Goal: Task Accomplishment & Management: Manage account settings

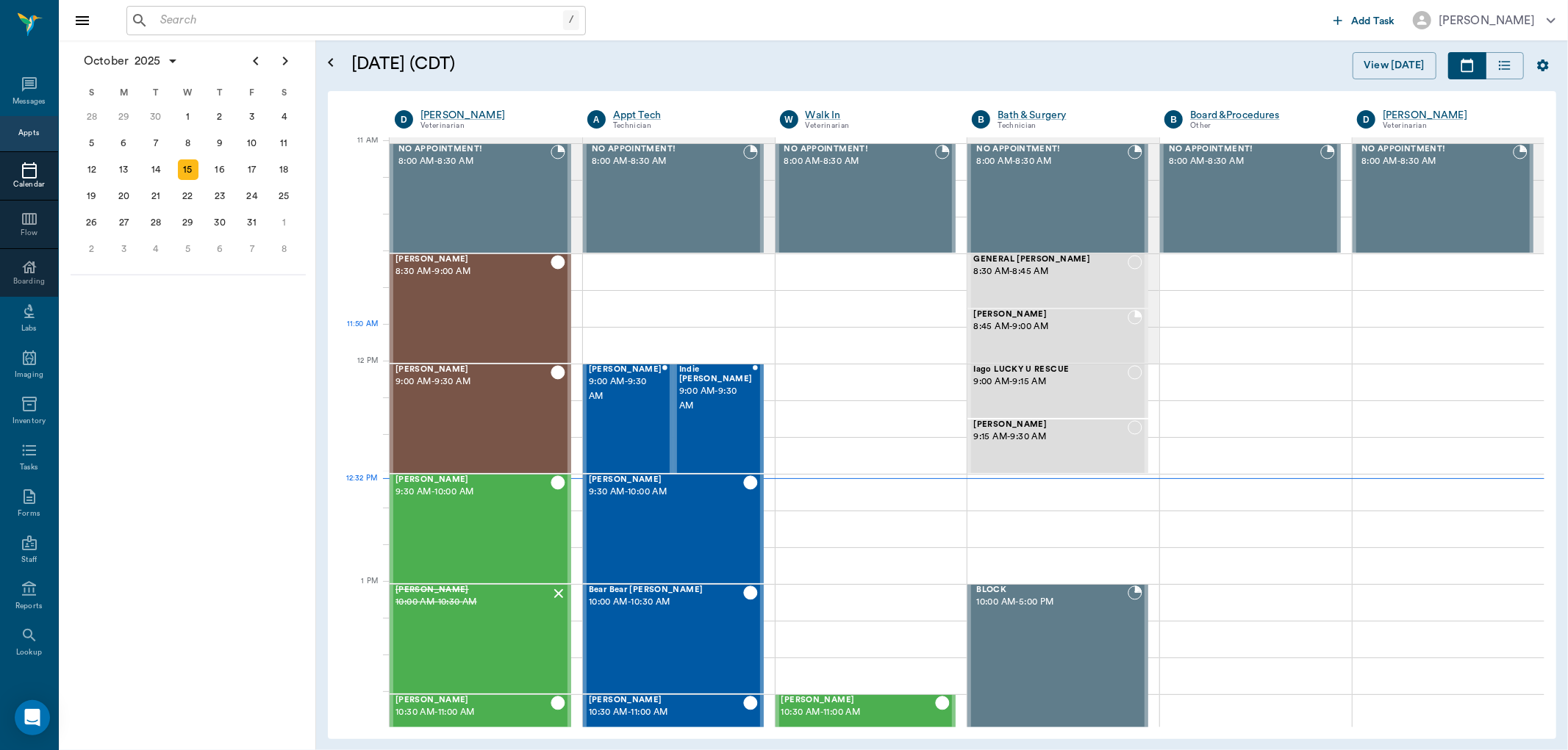
scroll to position [665, 0]
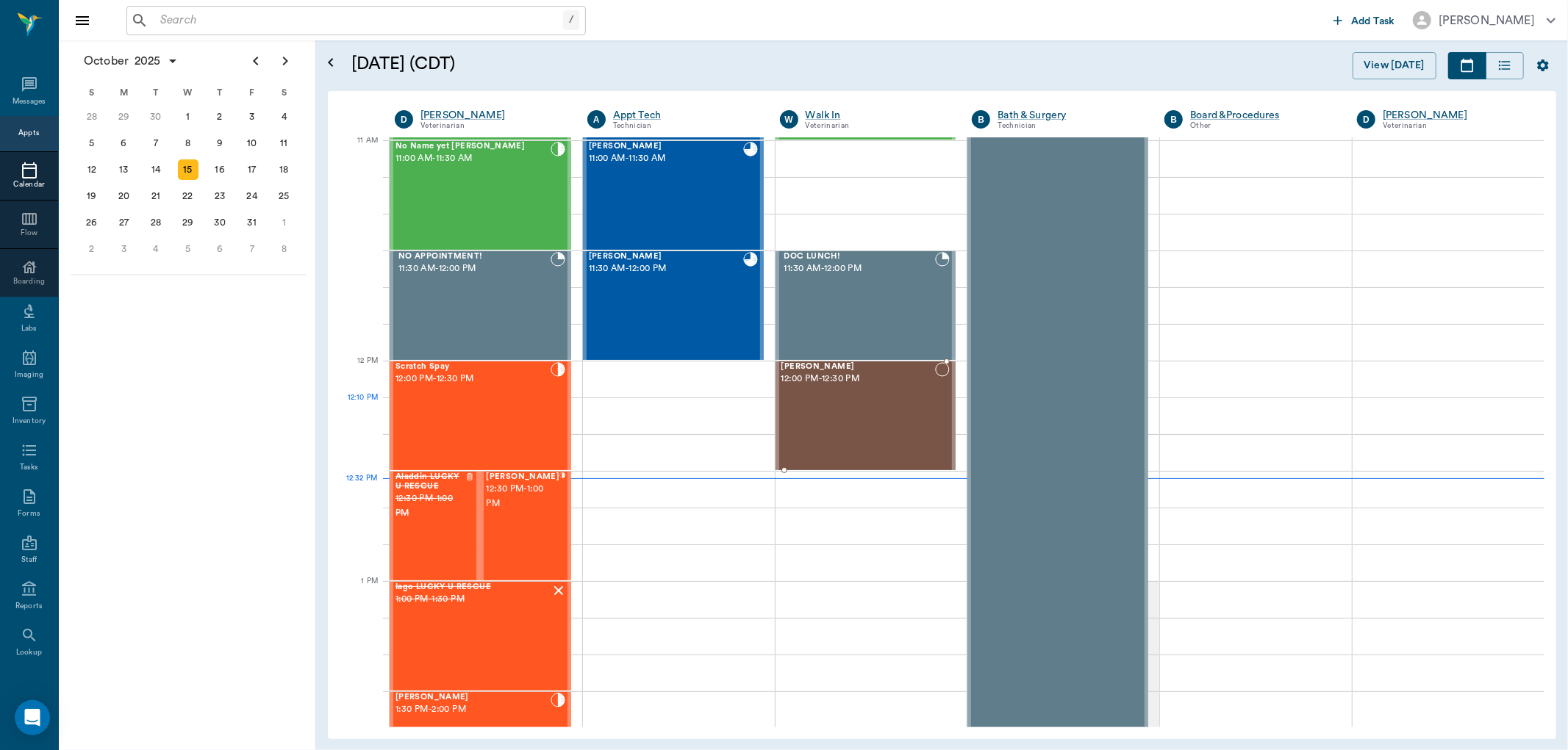
click at [866, 423] on div "[PERSON_NAME] 12:00 PM - 12:30 PM" at bounding box center [859, 416] width 154 height 107
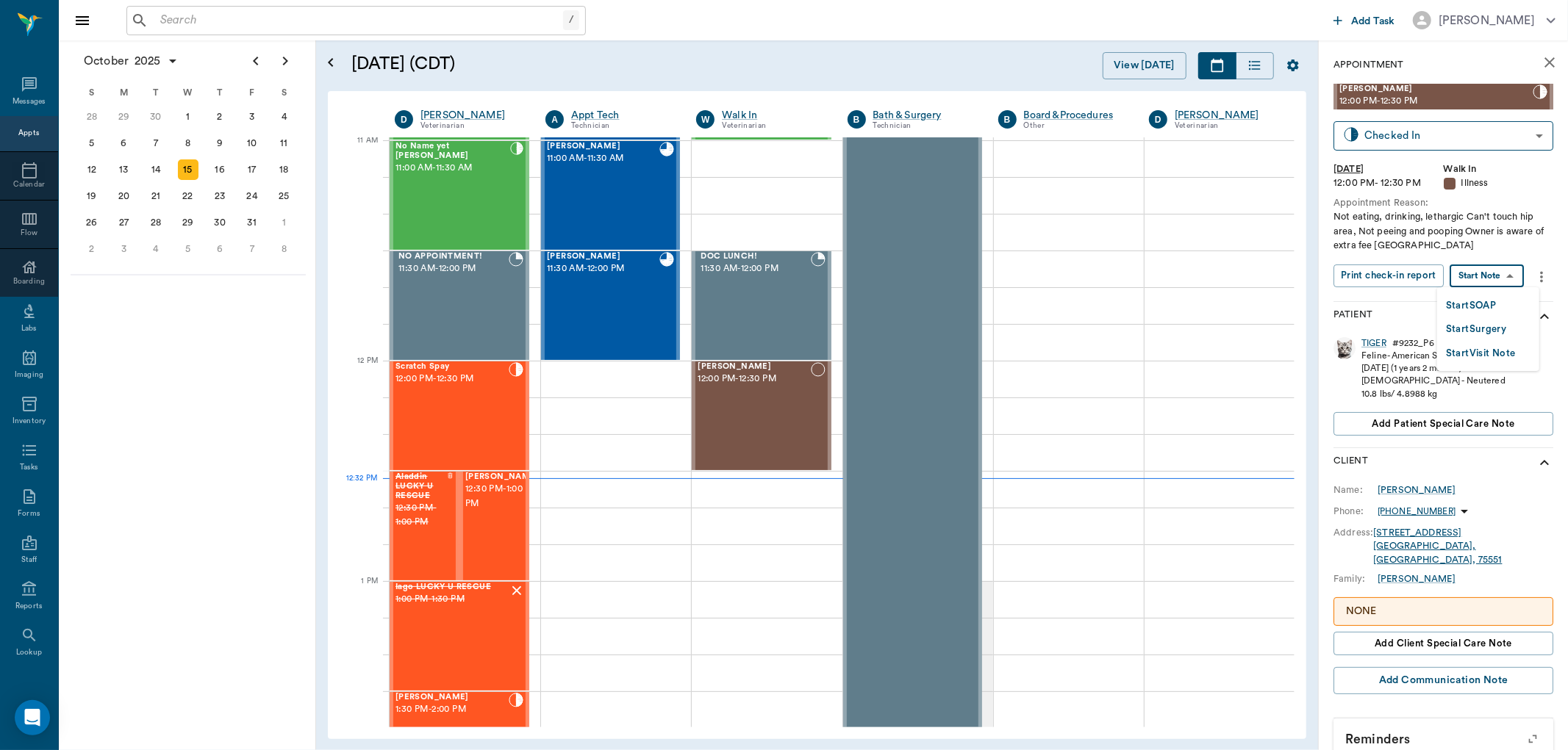
click at [1508, 274] on body "/ ​ Add Task [PERSON_NAME] Nectar Messages Appts Calendar Flow Boarding Labs Im…" at bounding box center [784, 375] width 1568 height 750
click at [1502, 298] on li "Start SOAP" at bounding box center [1488, 306] width 102 height 24
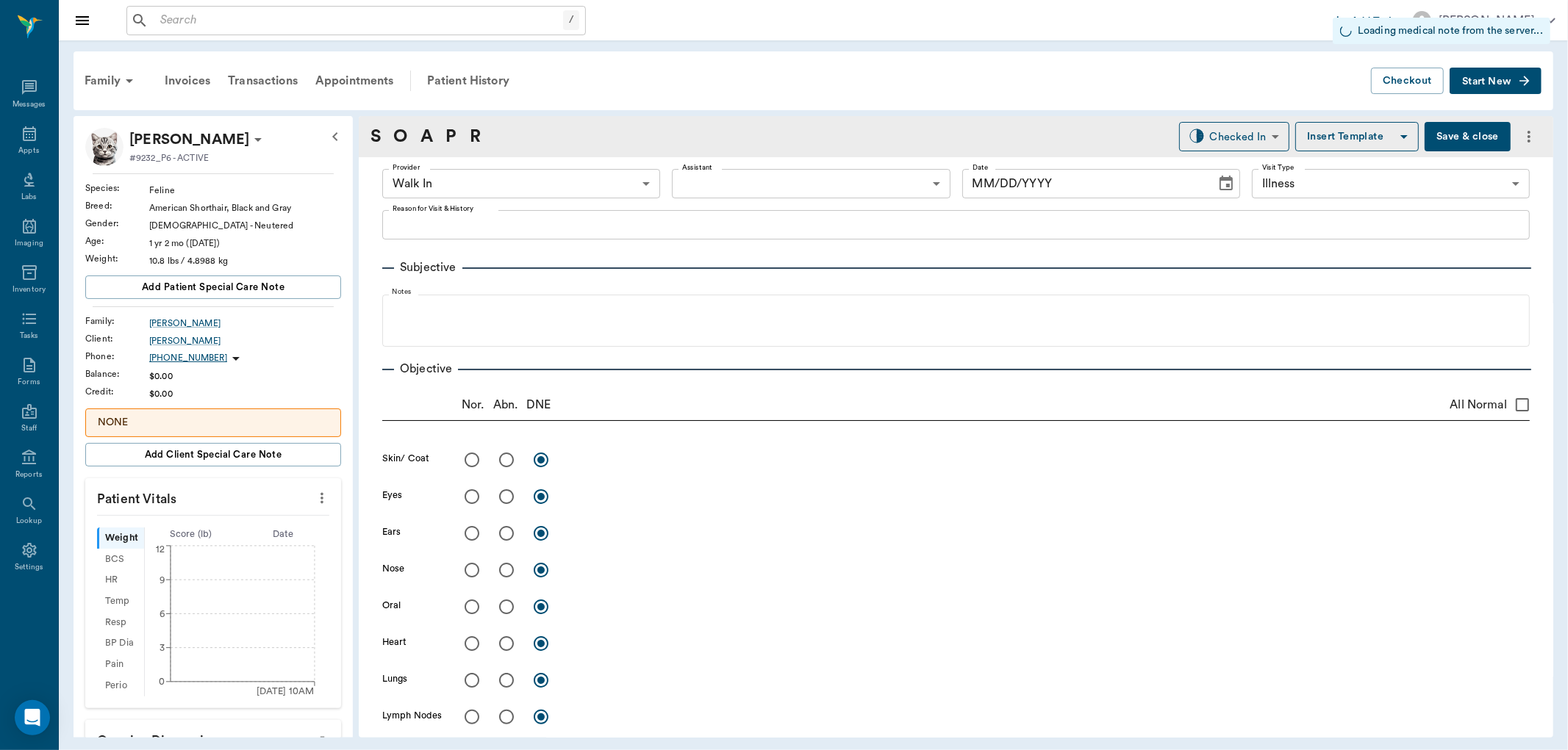
type input "63ee68728bdb516679580557"
type input "65d2be4f46e3a538d89b8c15"
type input "[DATE]"
type textarea "Not eating, drinking, lethargic Can't touch hip area, Not peeing and pooping Ow…"
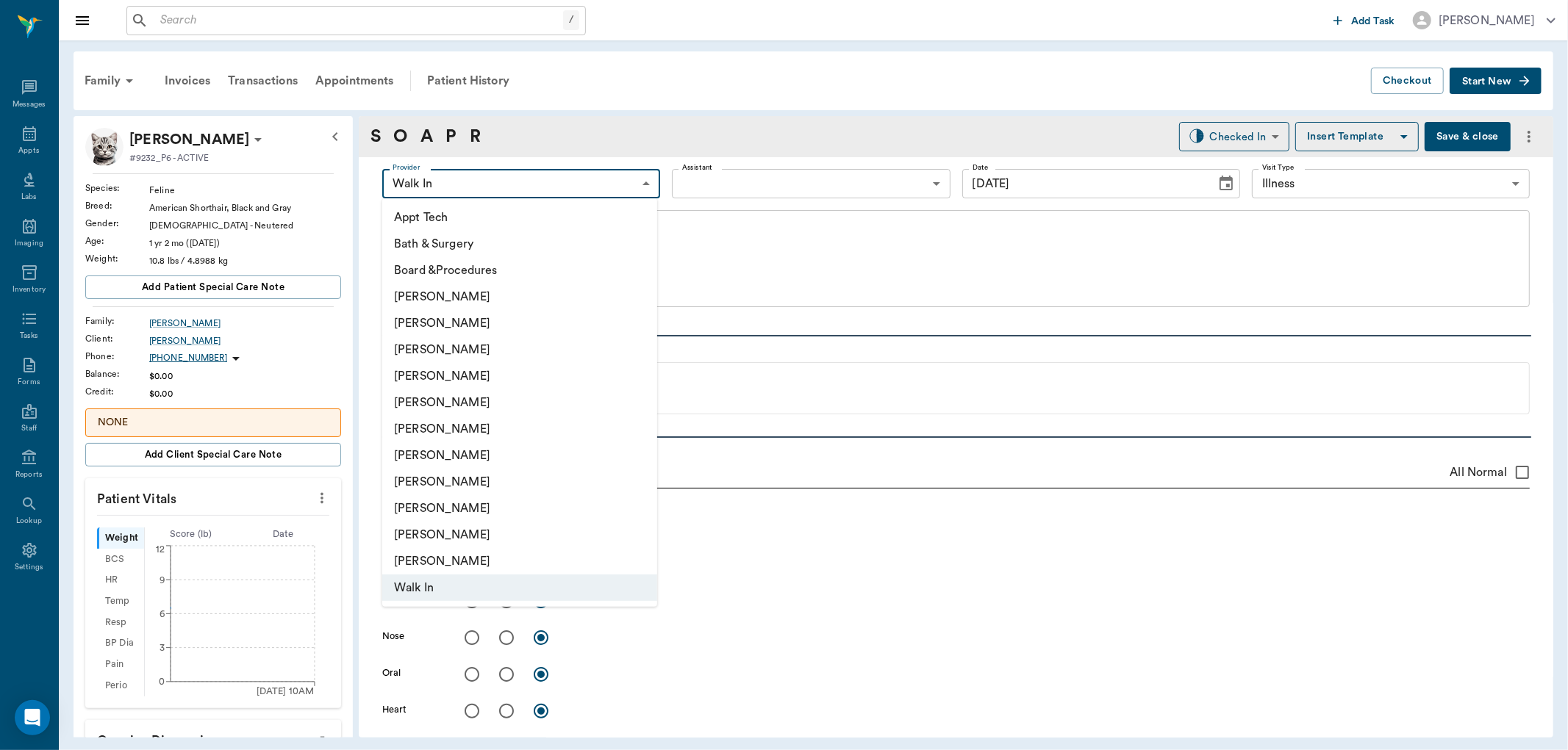
click at [585, 186] on body "/ ​ Add Task [PERSON_NAME] Nectar Messages Appts Labs Imaging Inventory Tasks F…" at bounding box center [784, 375] width 1568 height 750
click at [505, 380] on li "[PERSON_NAME]" at bounding box center [519, 376] width 275 height 26
type input "63ec2f075fda476ae8351a4d"
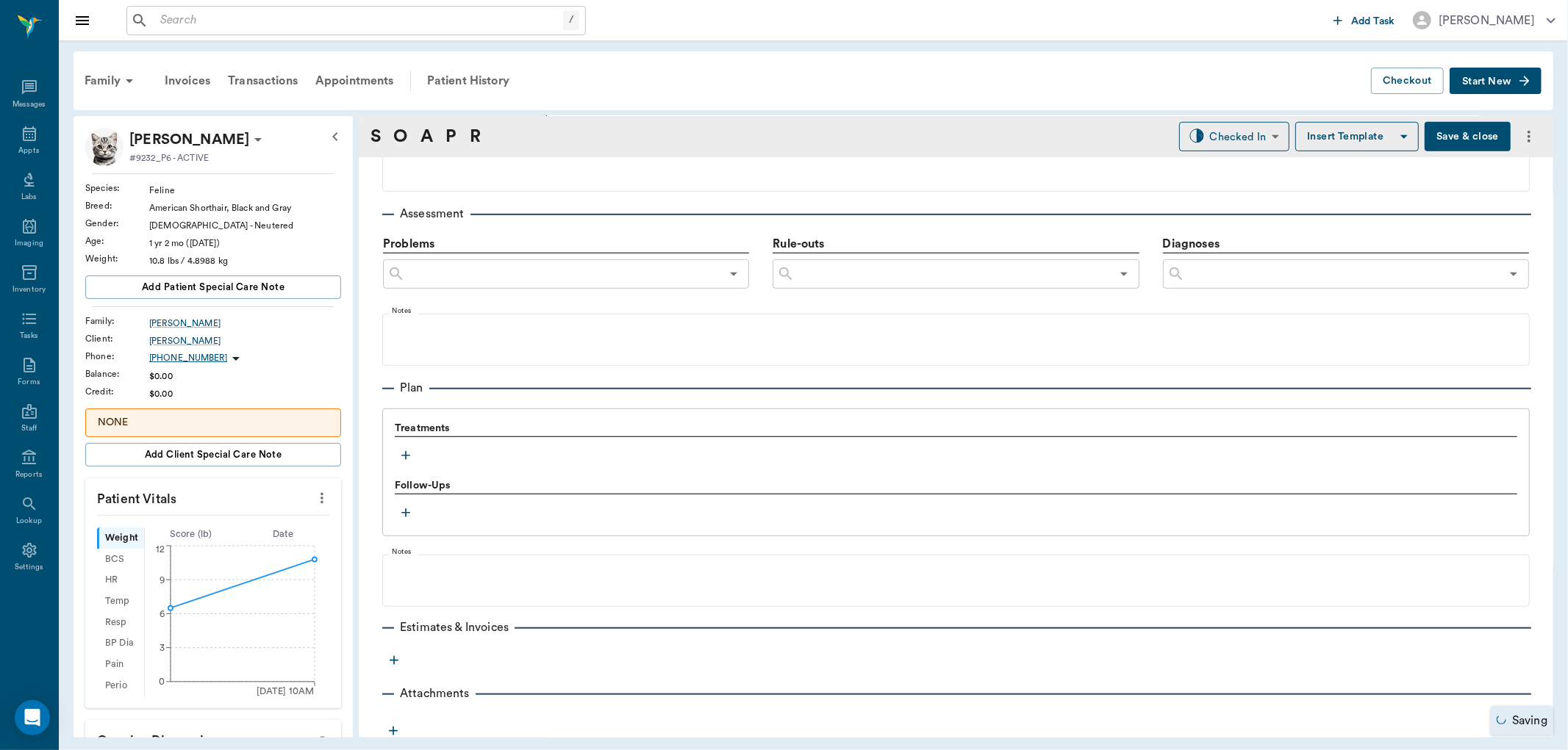
scroll to position [862, 0]
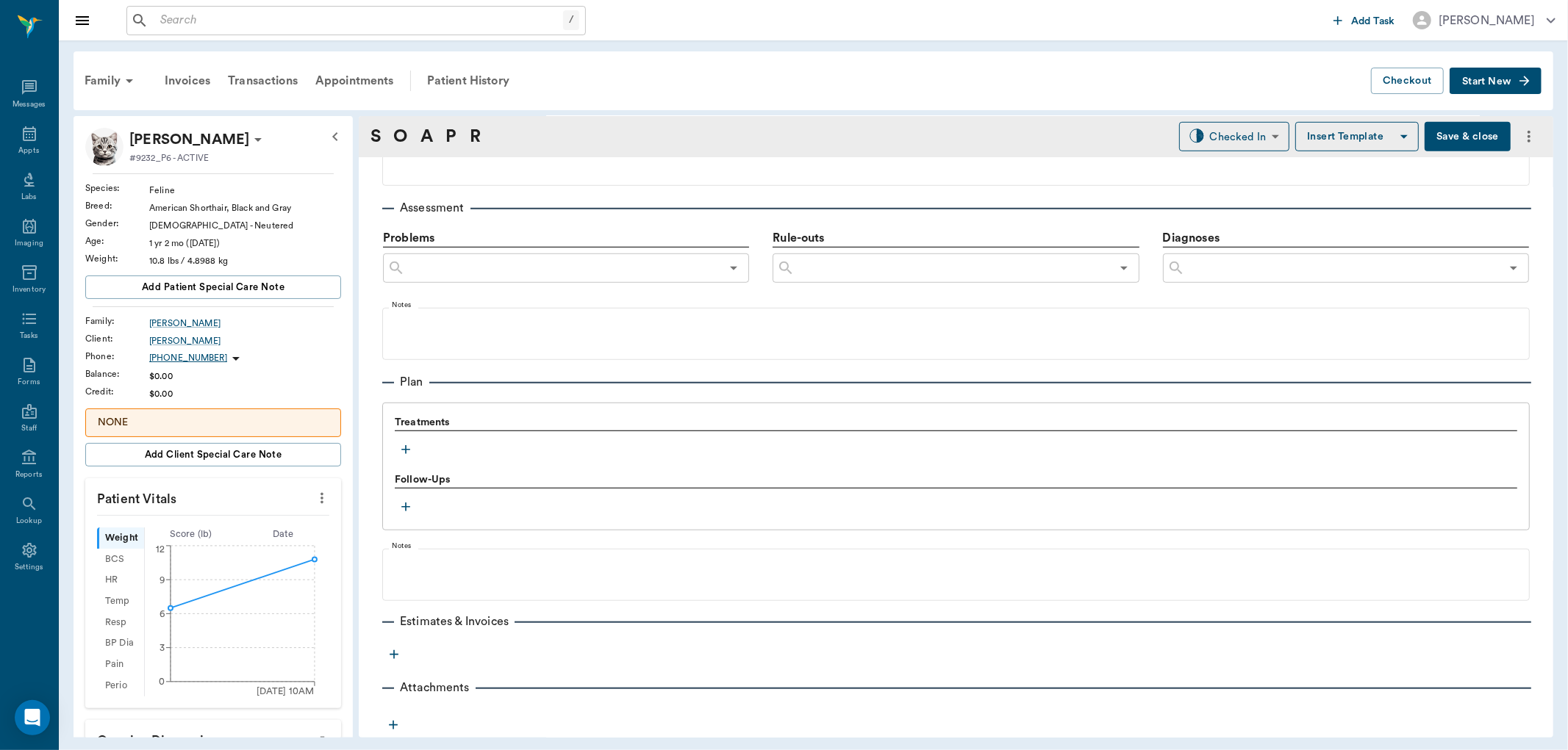
click at [314, 493] on icon "more" at bounding box center [322, 498] width 17 height 17
click at [248, 533] on li "Enter Vitals" at bounding box center [248, 524] width 147 height 27
click at [227, 643] on input "text" at bounding box center [212, 648] width 128 height 30
type input "13.2"
click at [402, 458] on button "button" at bounding box center [405, 449] width 22 height 22
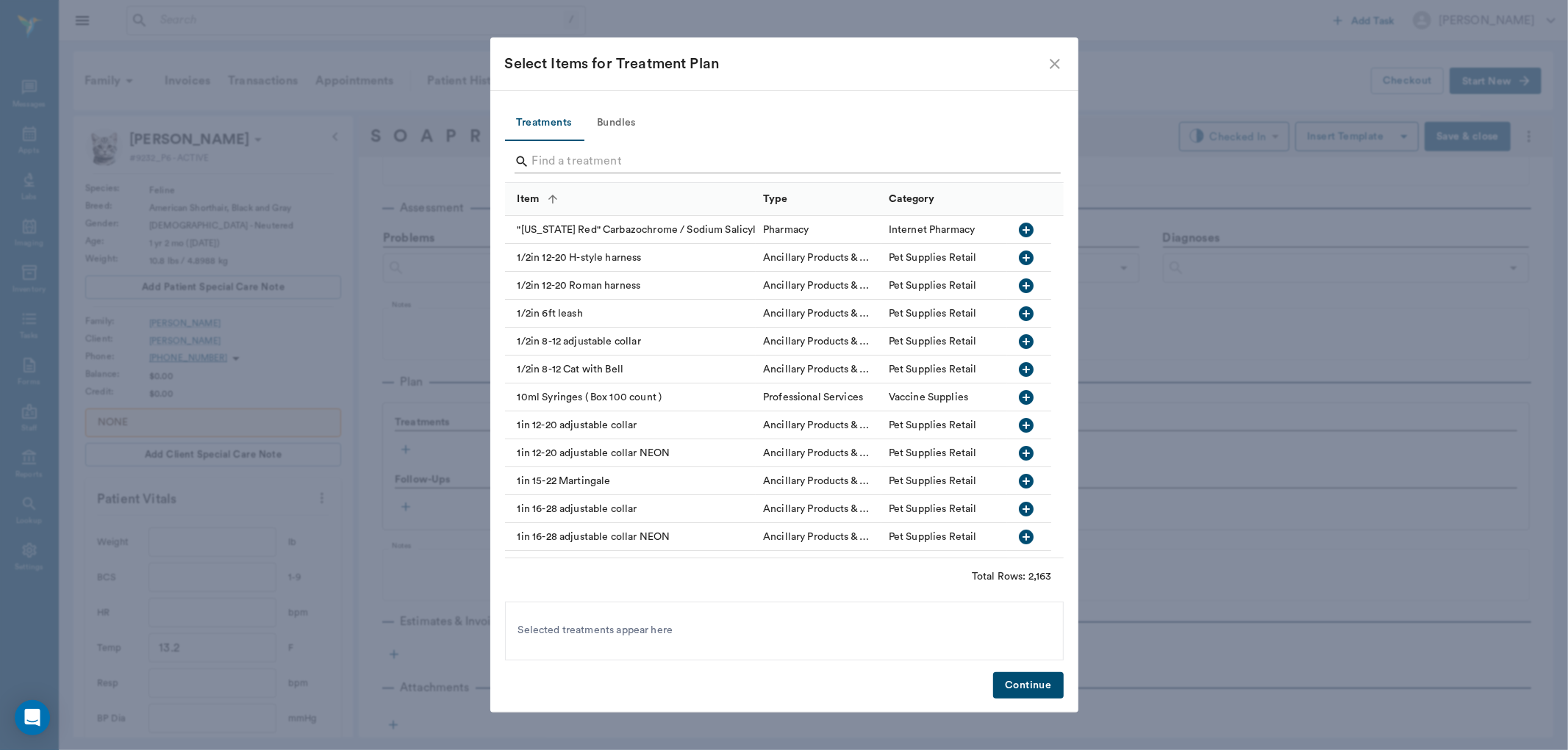
click at [745, 163] on input "Search" at bounding box center [785, 161] width 506 height 24
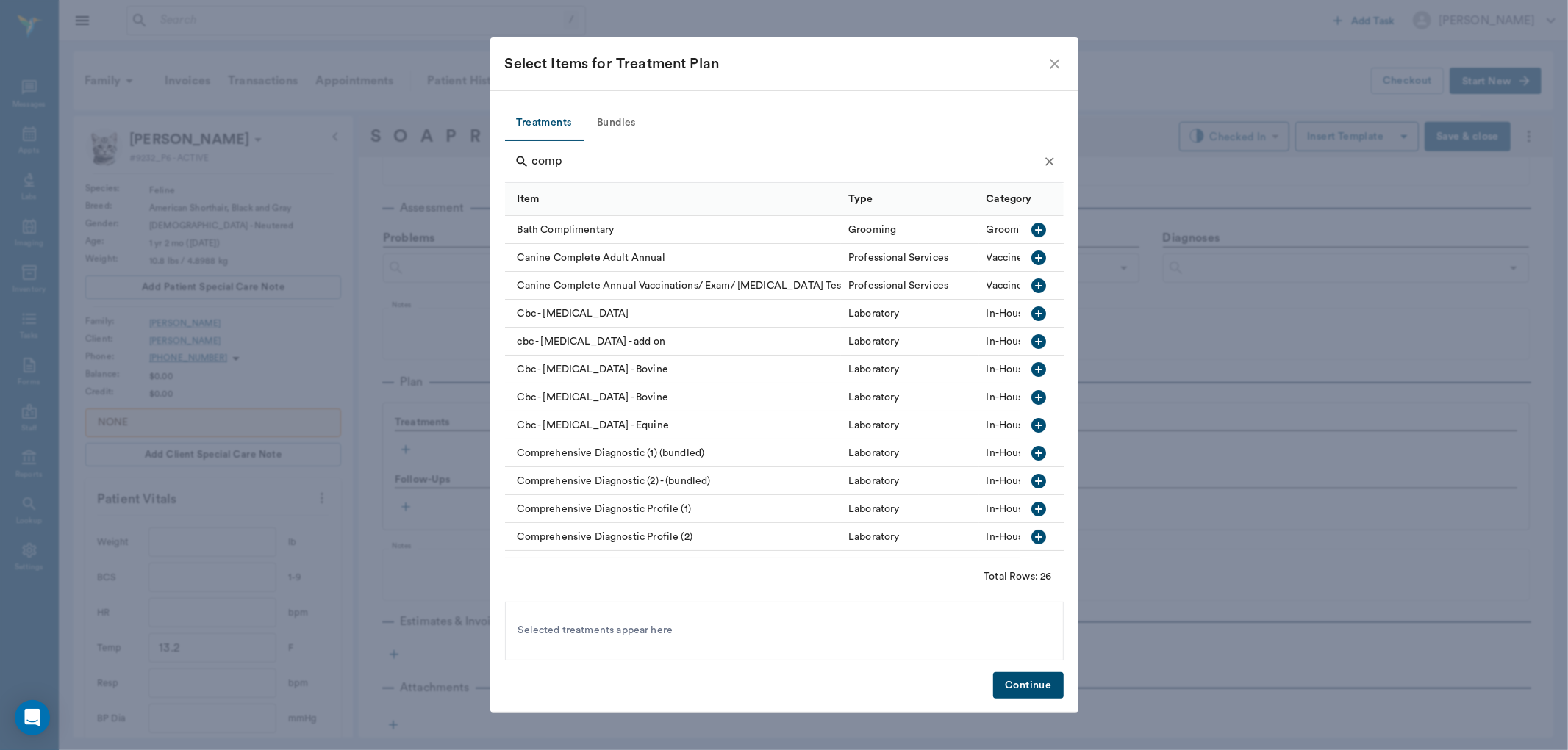
click at [1031, 503] on icon "button" at bounding box center [1038, 509] width 15 height 15
click at [766, 152] on input "comp" at bounding box center [785, 161] width 506 height 24
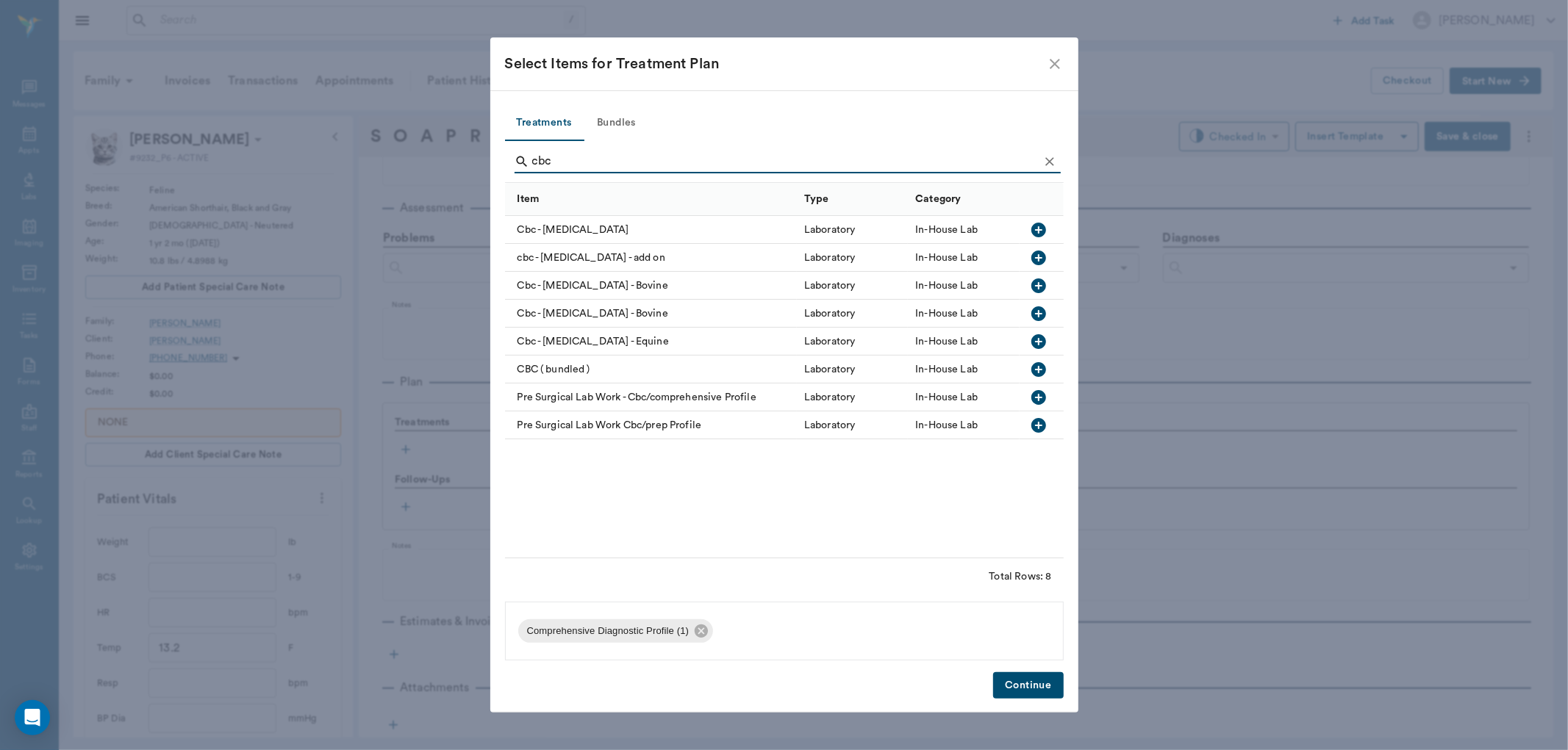
click at [1038, 233] on icon "button" at bounding box center [1039, 230] width 17 height 17
click at [726, 169] on input "cbc" at bounding box center [785, 161] width 506 height 24
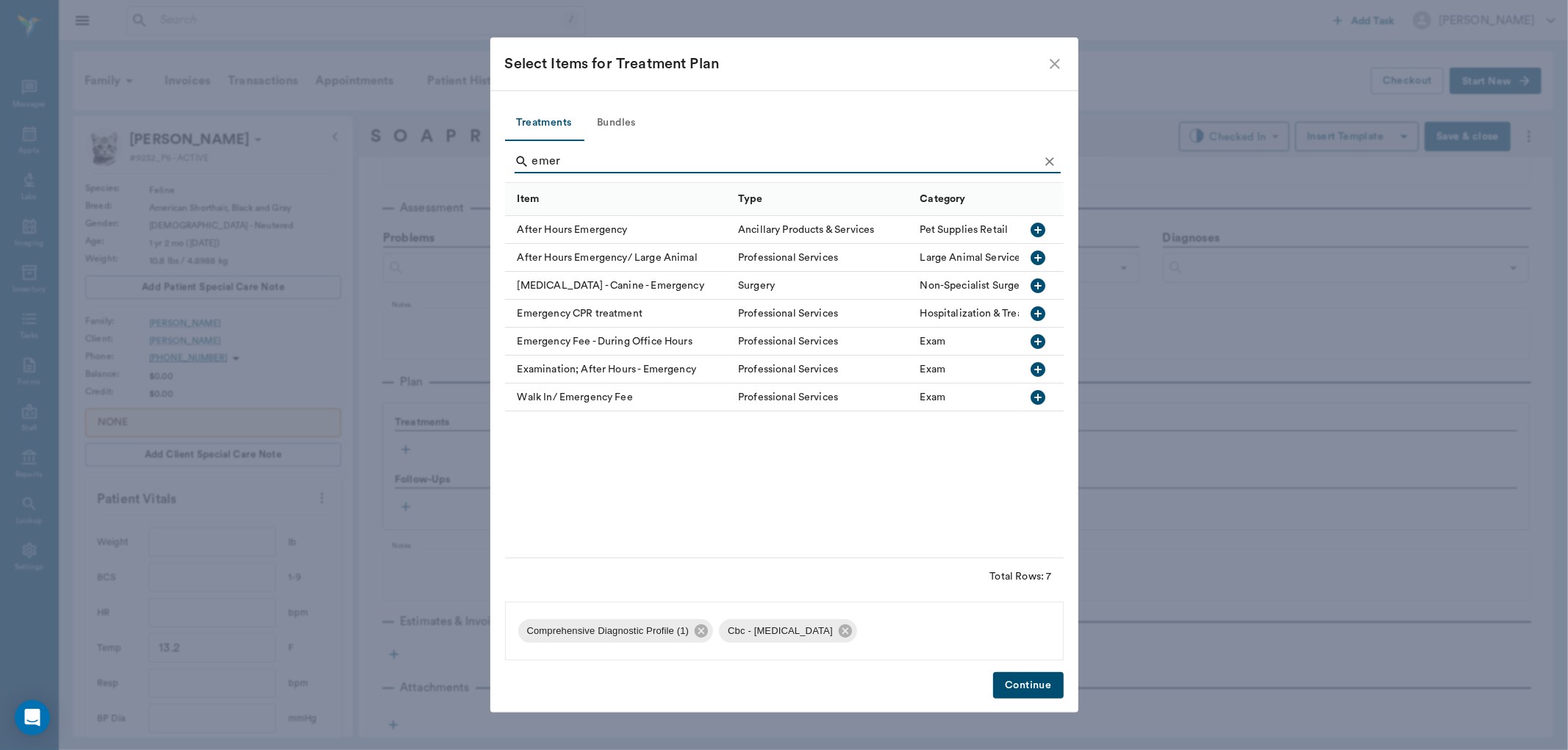
type input "emer"
click at [1042, 398] on icon "button" at bounding box center [1038, 397] width 15 height 15
click at [1059, 676] on button "Continue" at bounding box center [1028, 686] width 70 height 27
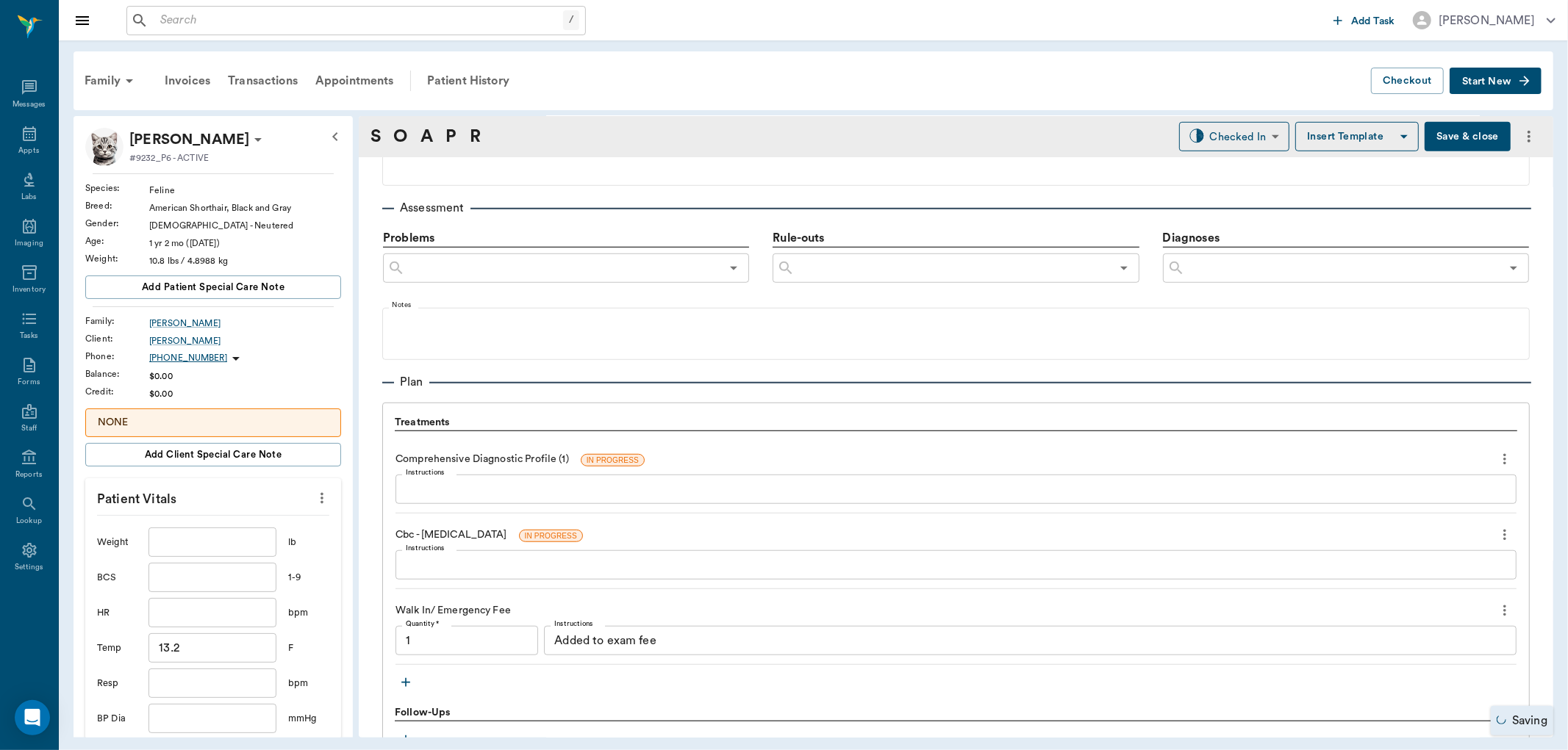
type input "1.00"
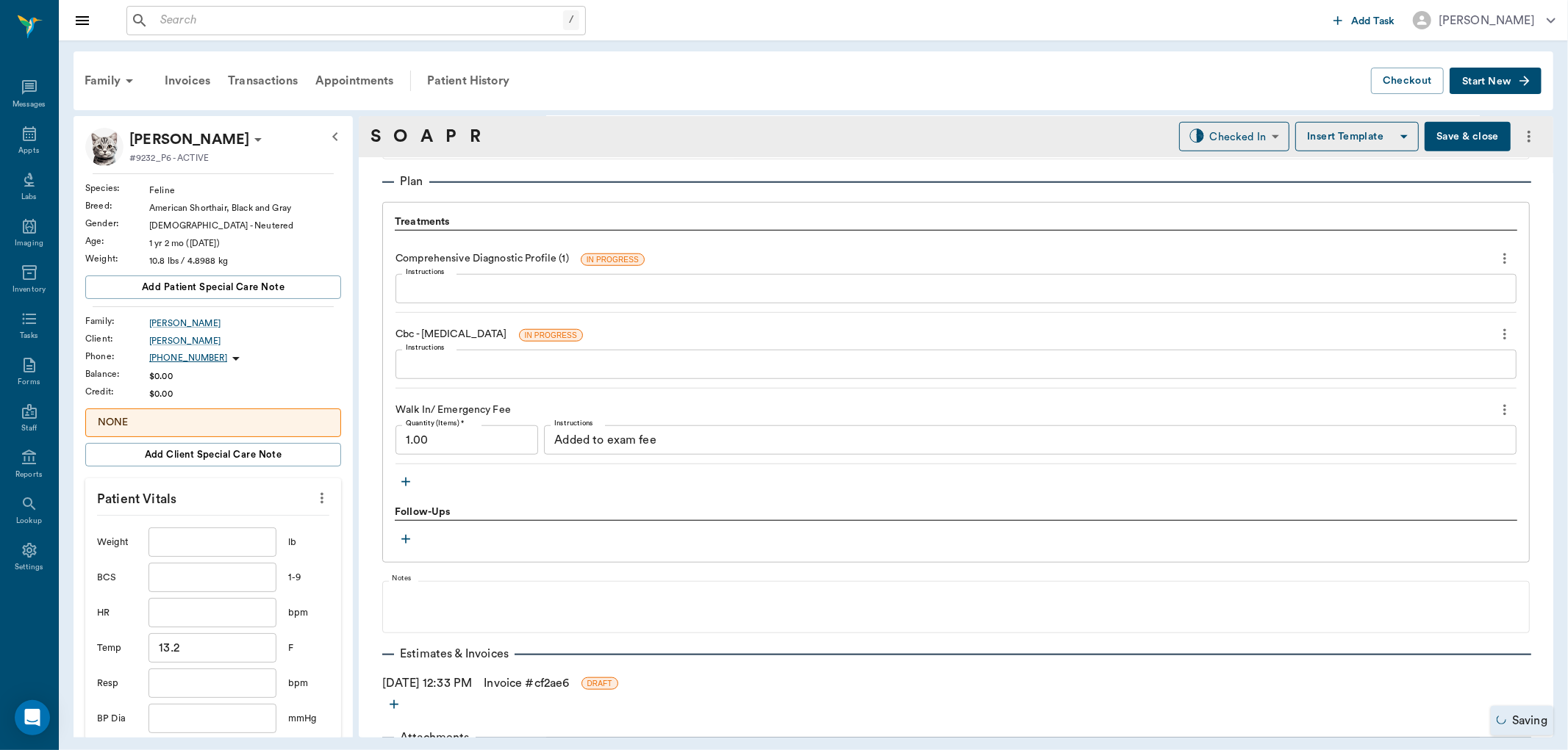
scroll to position [1107, 0]
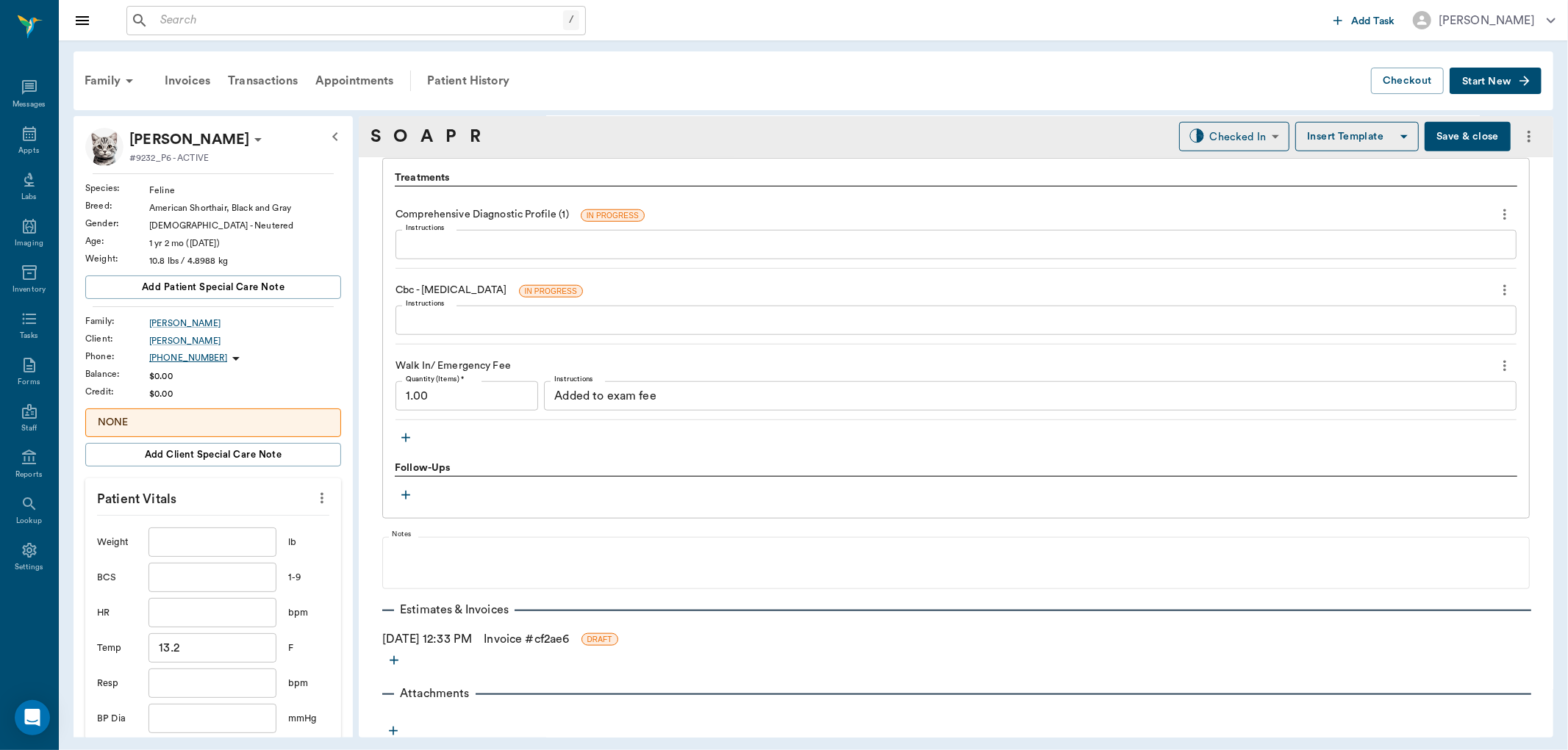
click at [163, 651] on input "13.2" at bounding box center [212, 648] width 128 height 30
type input "103.2"
click at [202, 530] on input "text" at bounding box center [212, 543] width 128 height 30
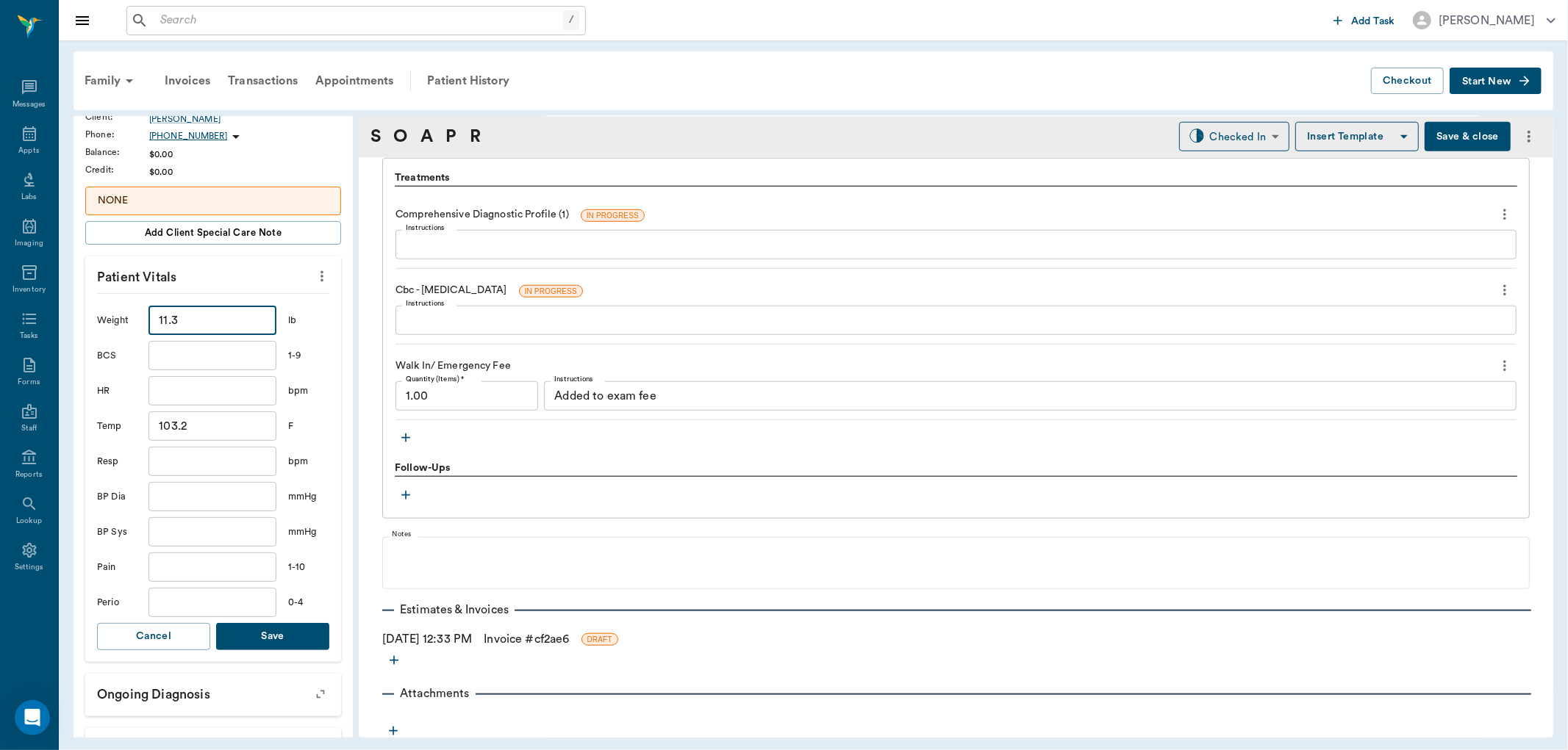
scroll to position [245, 0]
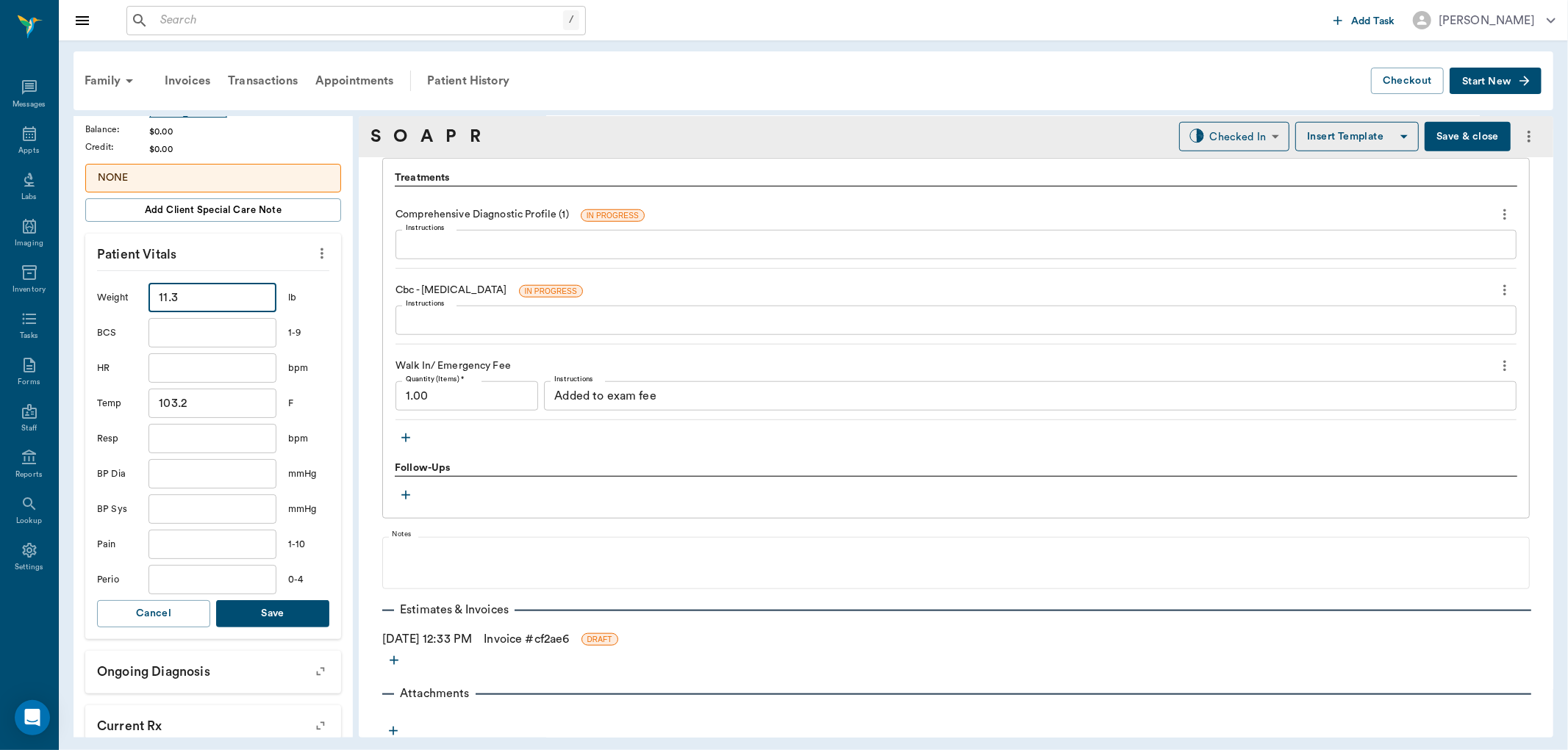
type input "11.3"
click at [269, 605] on button "Save" at bounding box center [273, 613] width 113 height 27
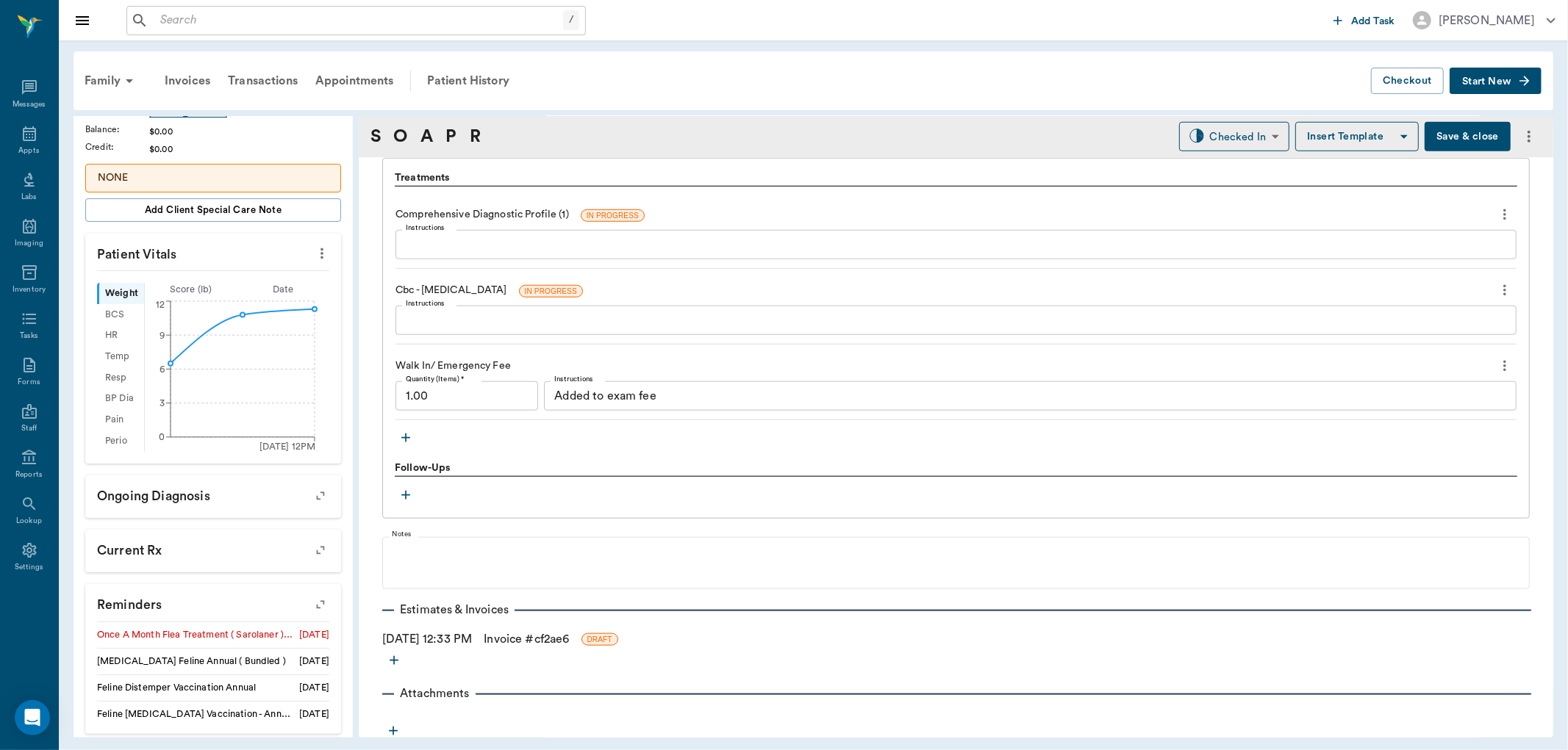
click at [219, 17] on input "text" at bounding box center [358, 21] width 409 height 21
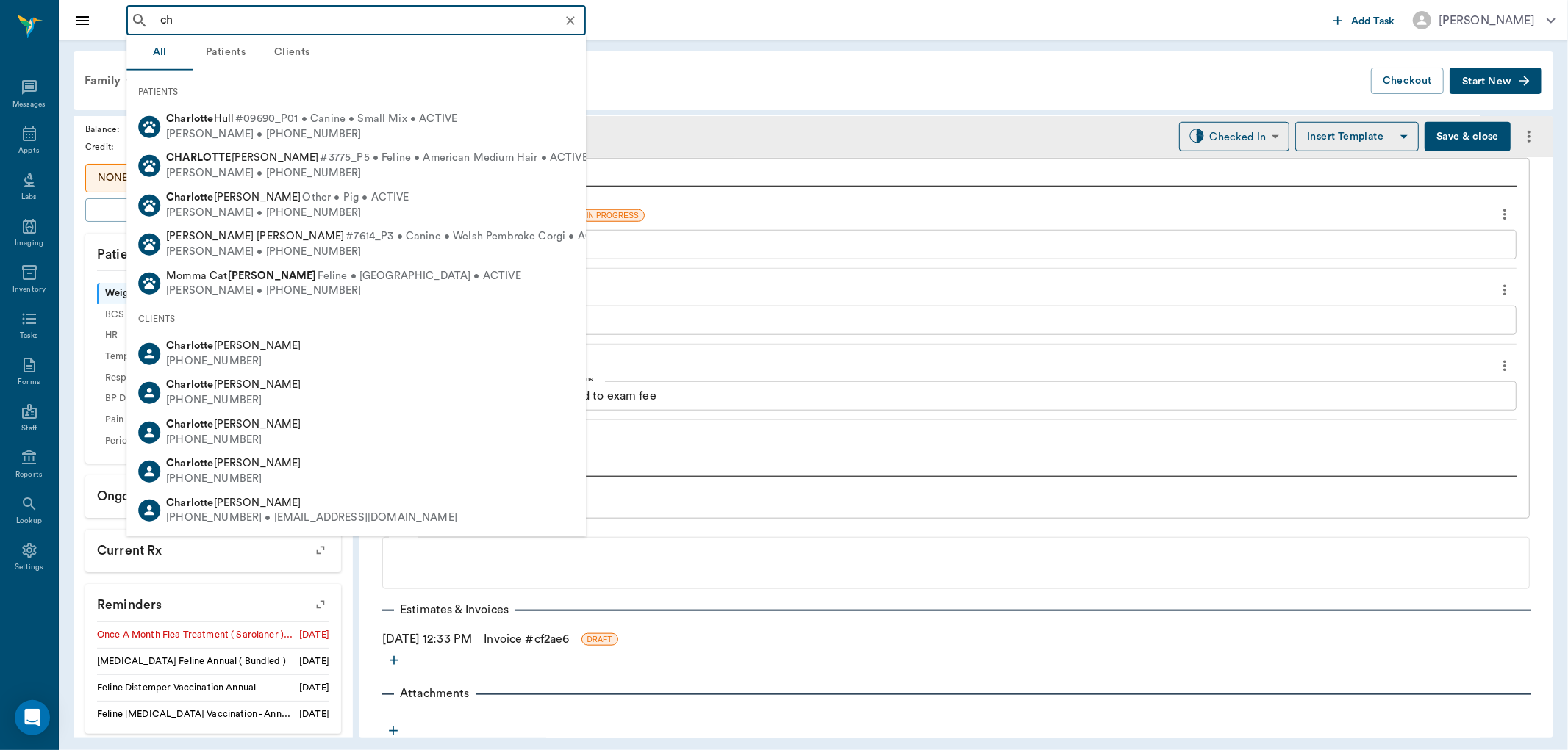
type input "c"
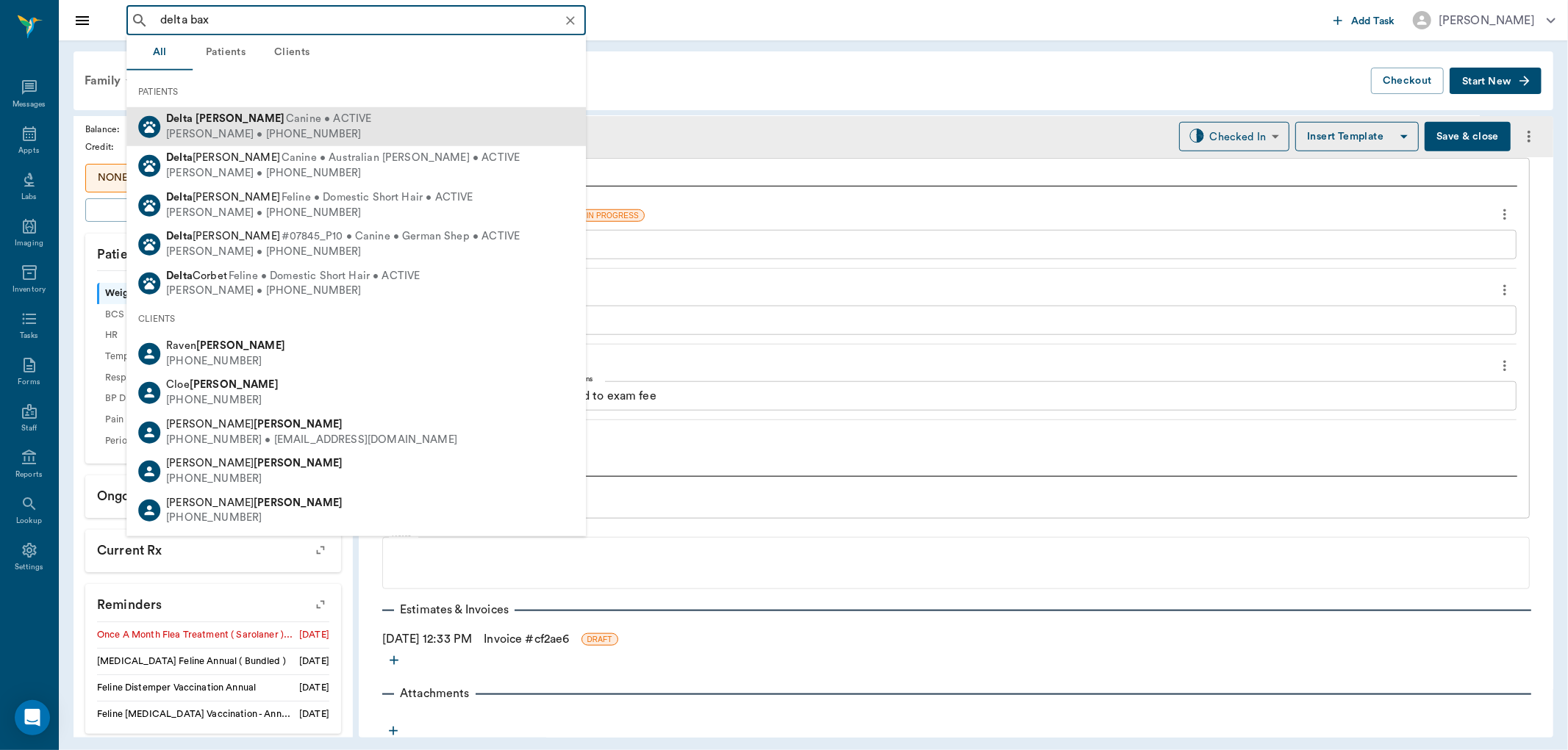
click at [280, 127] on div "[PERSON_NAME] • [PHONE_NUMBER]" at bounding box center [268, 134] width 205 height 16
type input "delta bax"
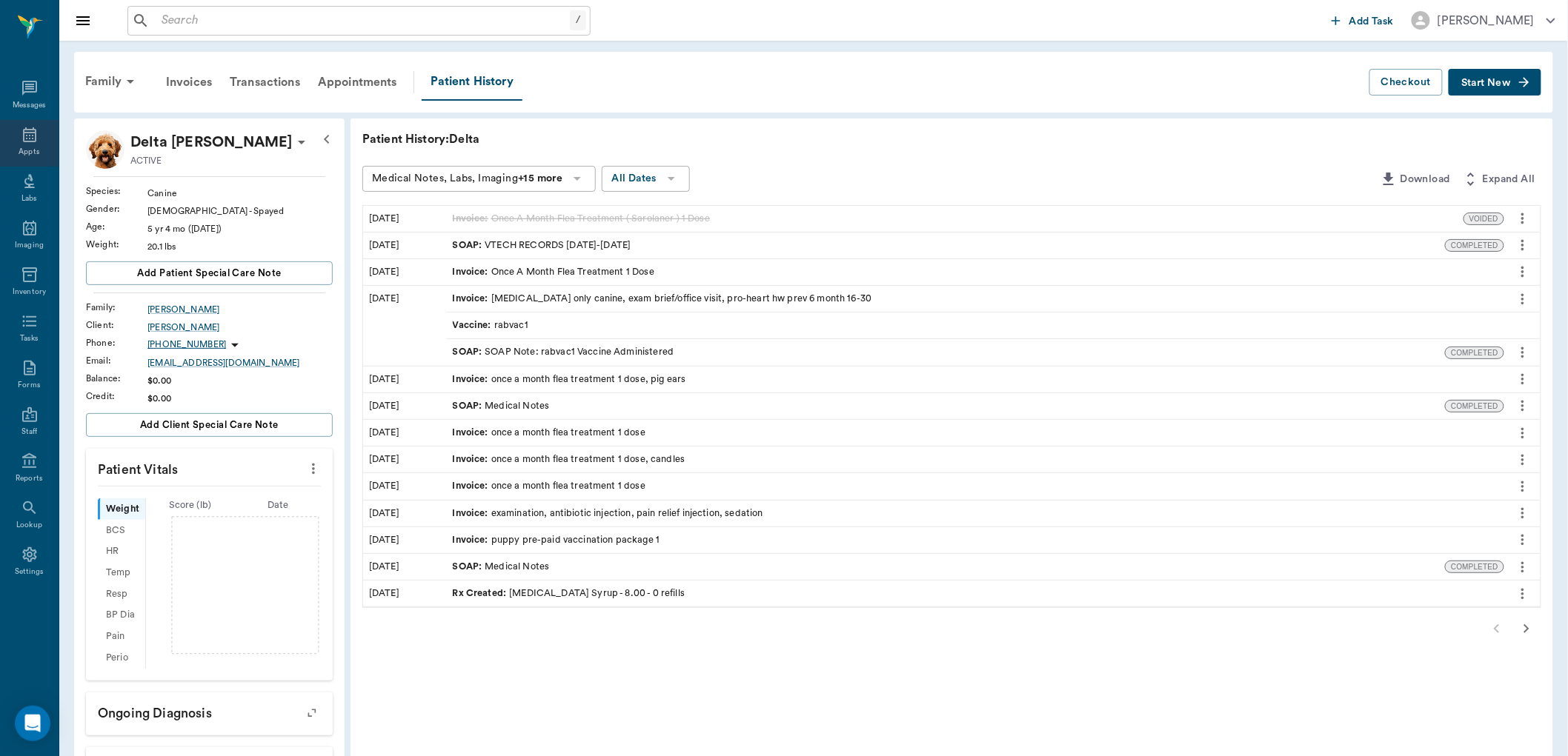
click at [26, 134] on icon at bounding box center [30, 134] width 18 height 18
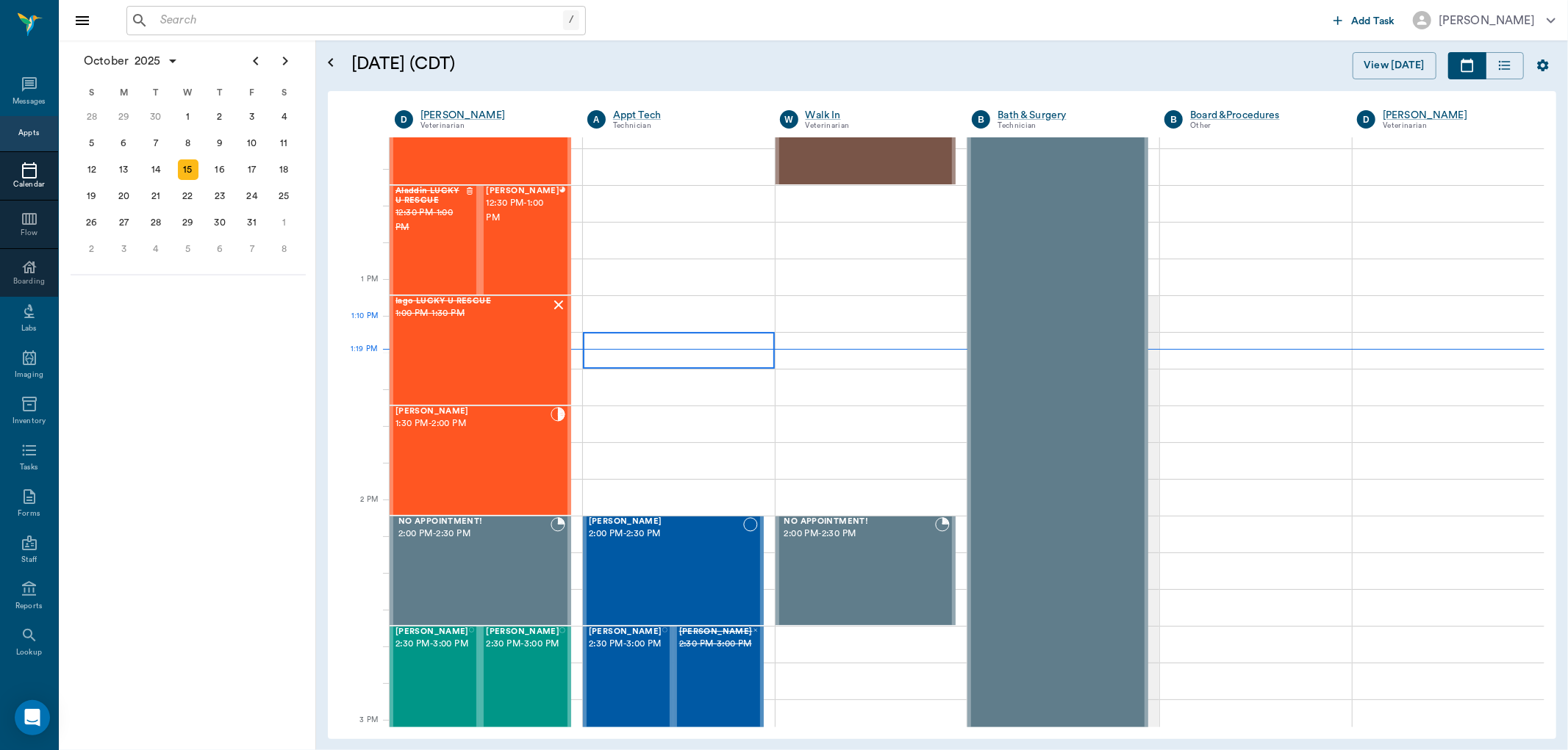
scroll to position [966, 0]
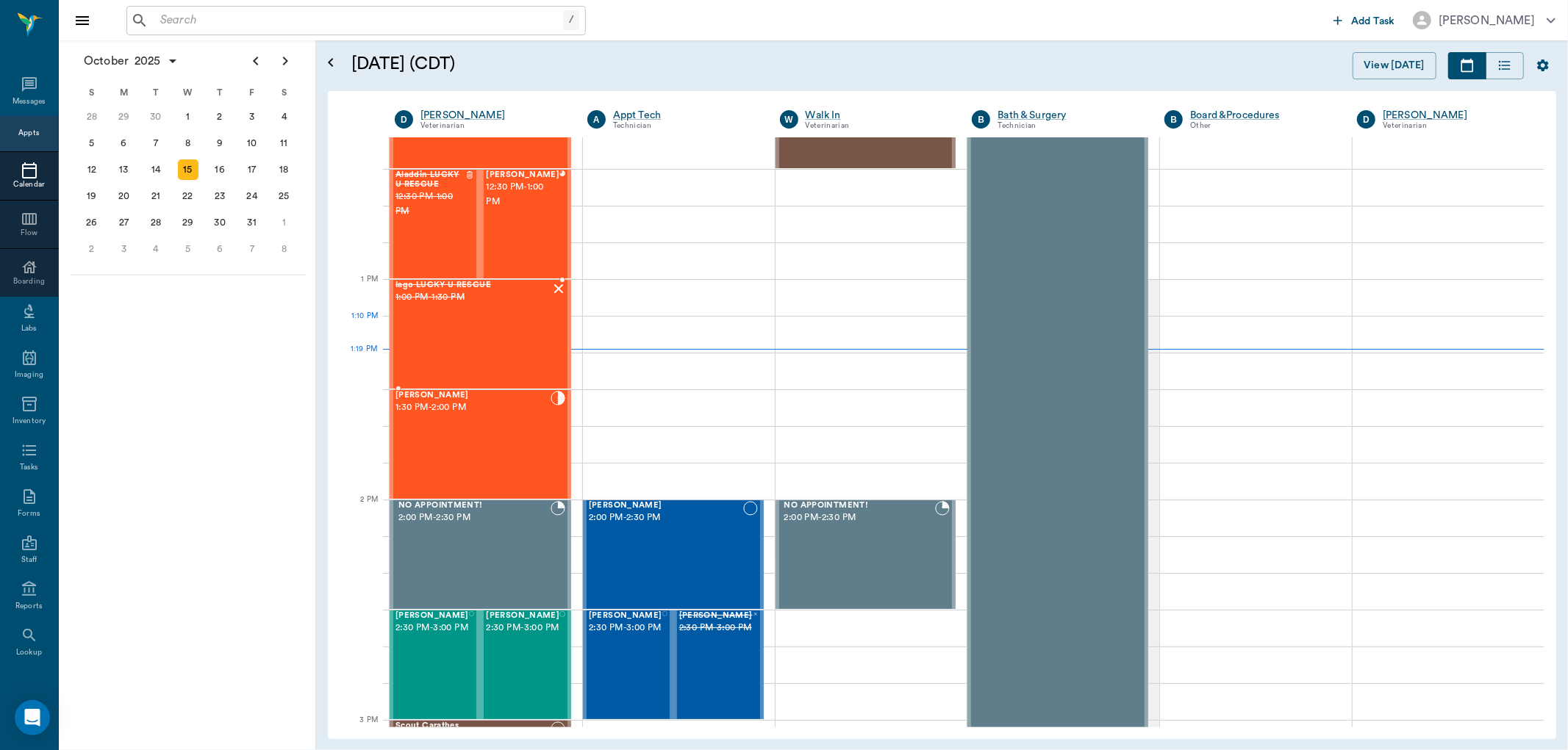
click at [438, 317] on div "Iago LUCKY U RESCUE 1:00 PM - 1:30 PM" at bounding box center [473, 334] width 155 height 107
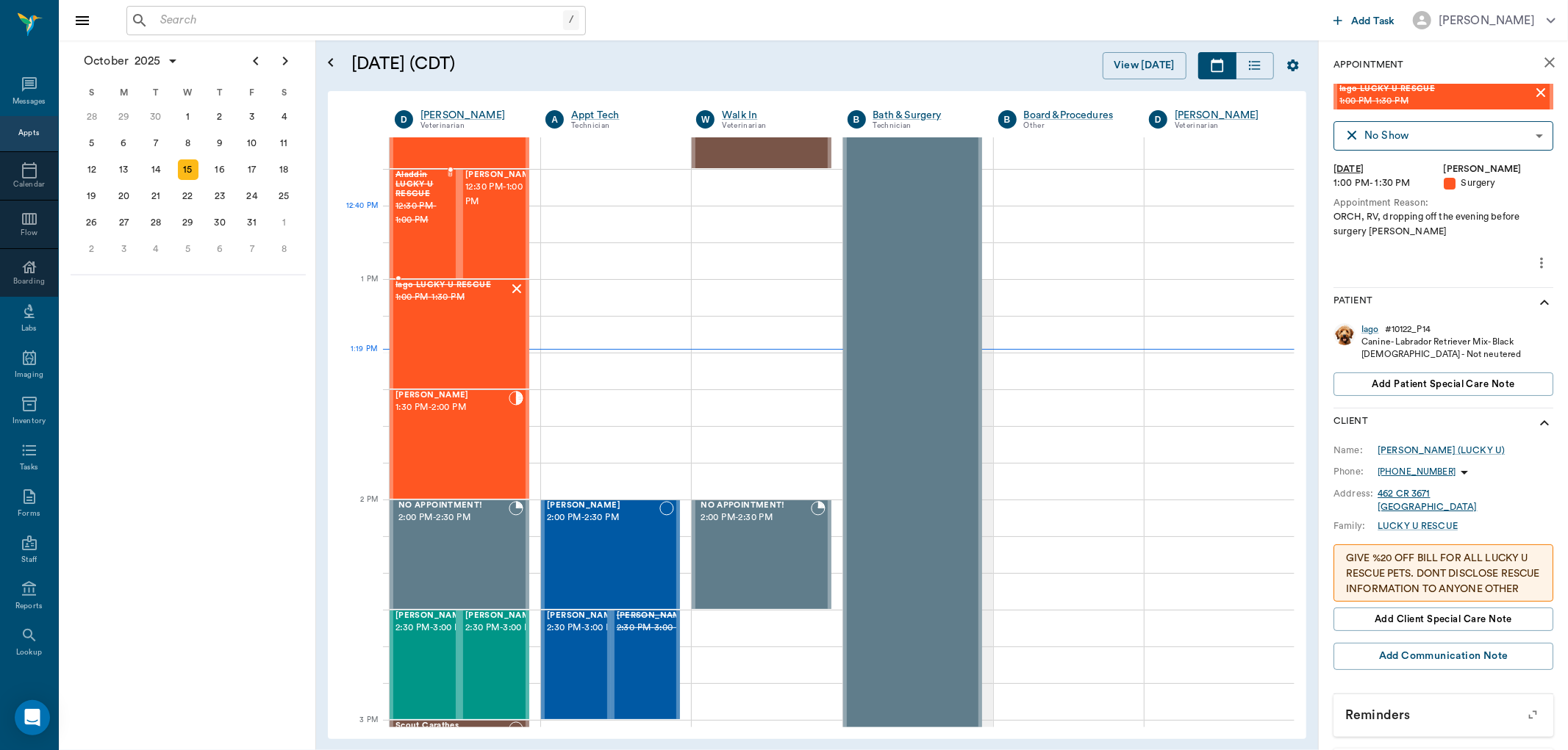
click at [432, 228] on div "Aladdin LUCKY U RESCUE 12:30 PM - 1:00 PM" at bounding box center [421, 224] width 51 height 107
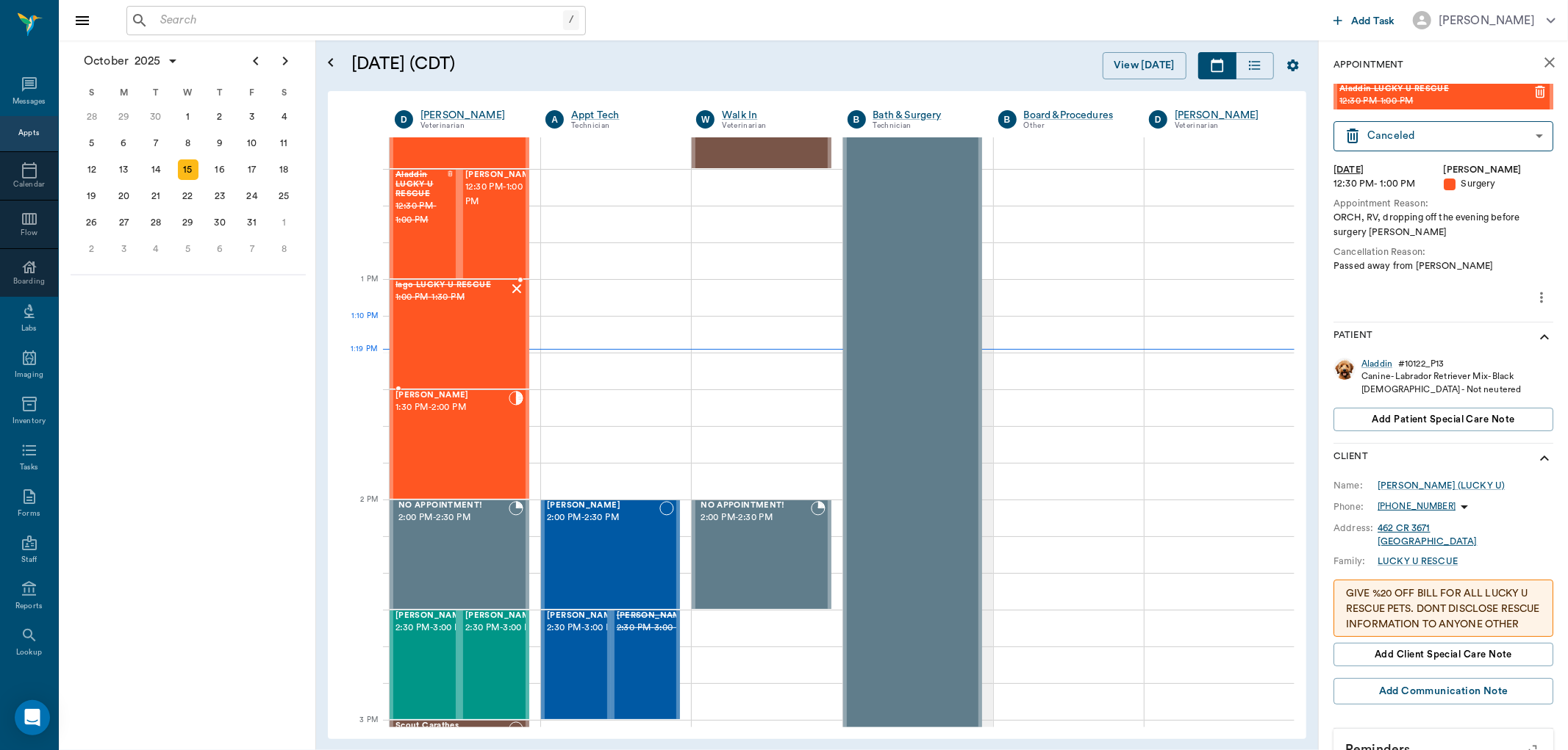
click at [445, 317] on div "Iago LUCKY U RESCUE 1:00 PM - 1:30 PM" at bounding box center [452, 334] width 113 height 107
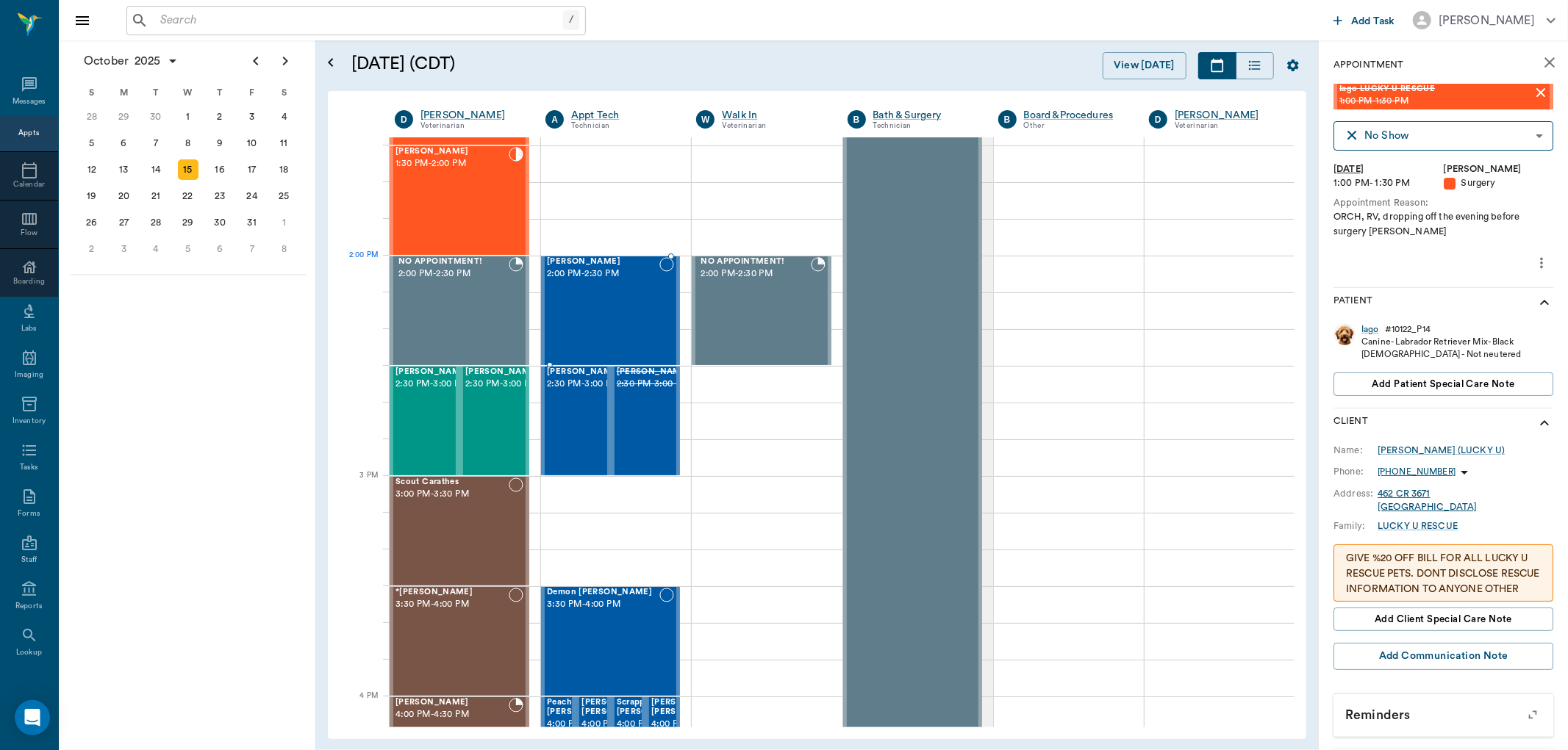
scroll to position [1211, 0]
